Goal: Find specific page/section

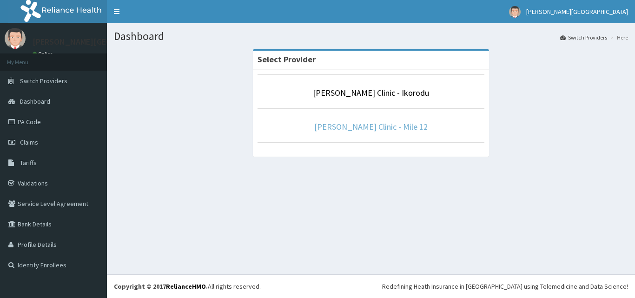
click at [395, 123] on link "[PERSON_NAME] Clinic - Mile 12" at bounding box center [370, 126] width 113 height 11
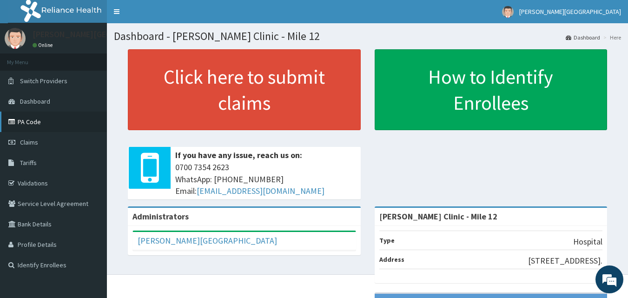
click at [41, 124] on link "PA Code" at bounding box center [53, 121] width 107 height 20
